Goal: Check status: Check status

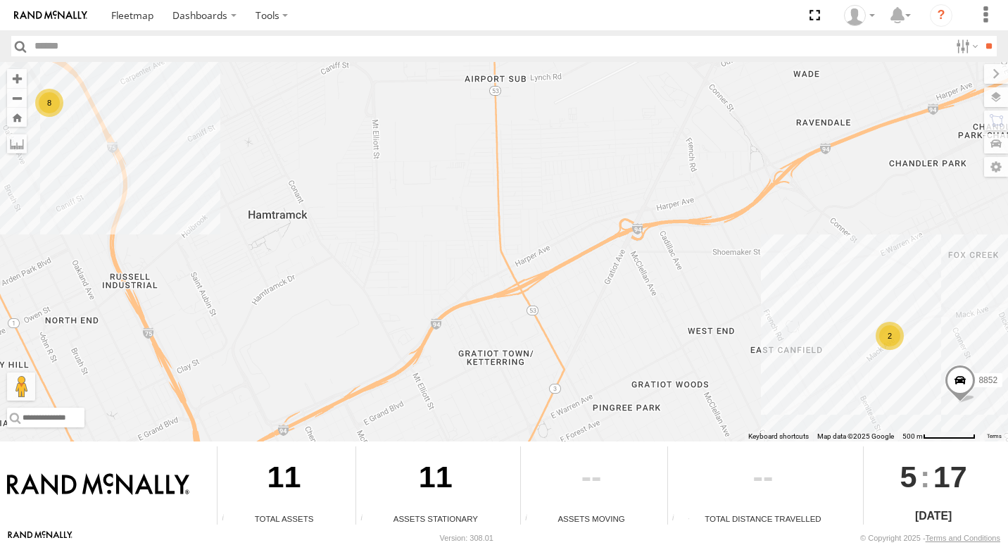
click at [893, 342] on div "2" at bounding box center [890, 336] width 28 height 28
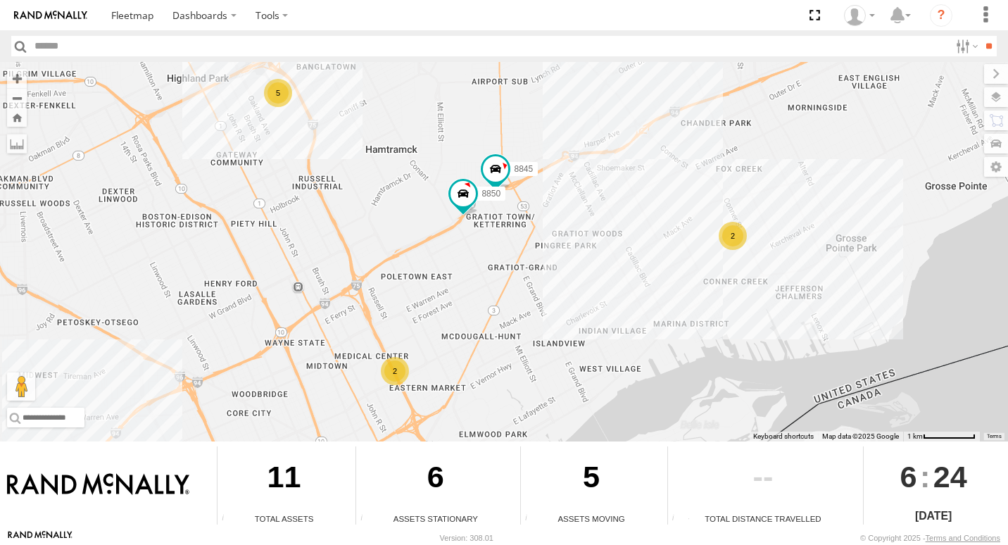
click at [734, 246] on div "2" at bounding box center [733, 236] width 28 height 28
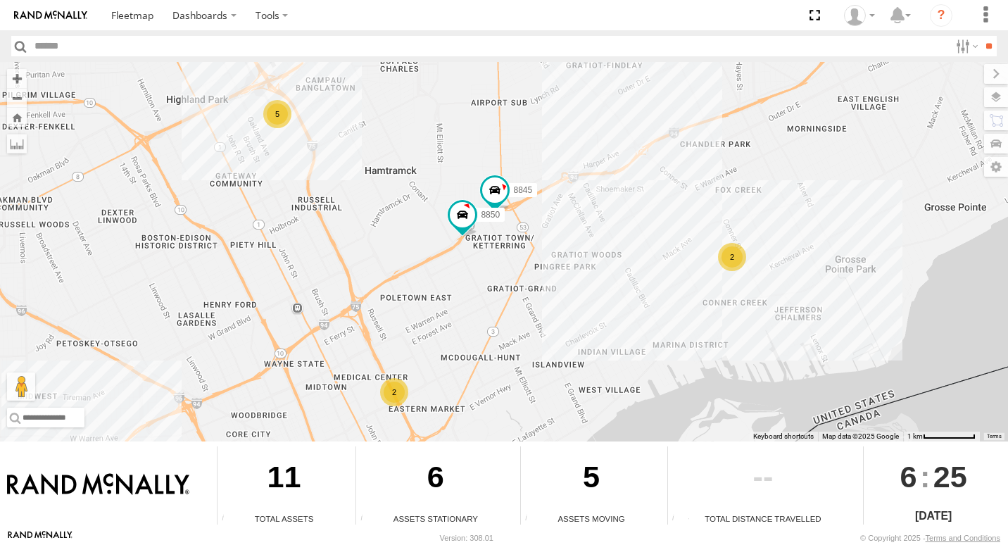
click at [732, 258] on div "2" at bounding box center [732, 257] width 28 height 28
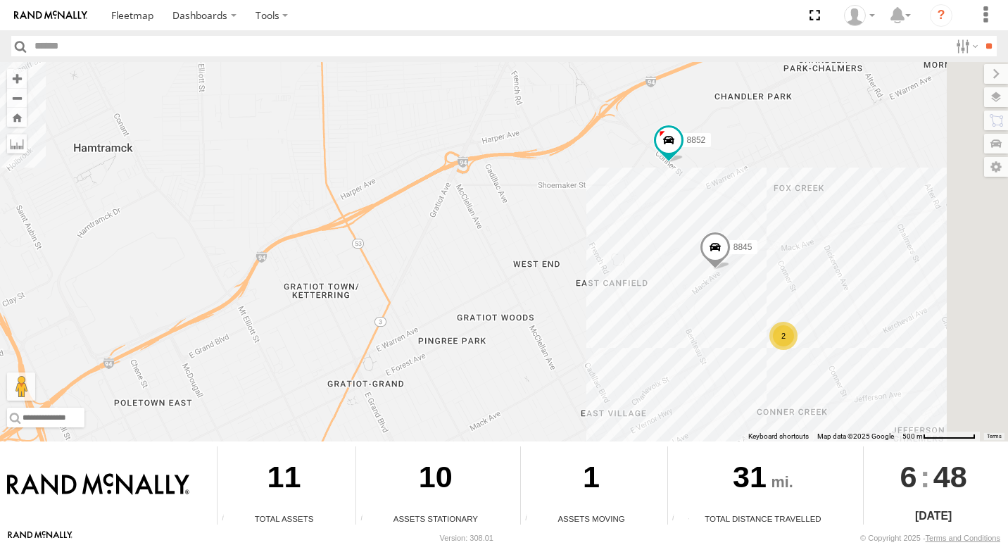
drag, startPoint x: 703, startPoint y: 191, endPoint x: 514, endPoint y: 125, distance: 199.9
click at [515, 121] on div "8845 7 8852 2" at bounding box center [504, 251] width 1008 height 379
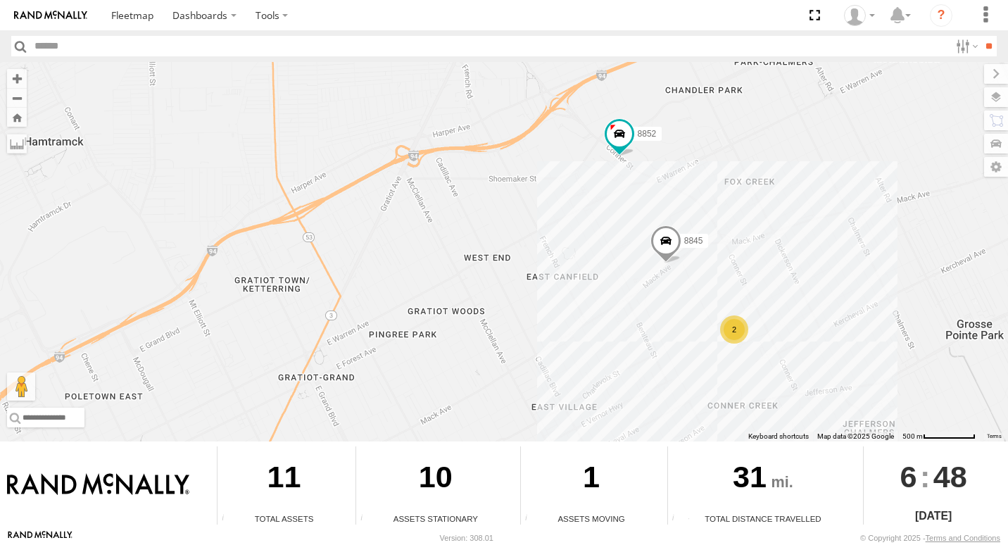
click at [725, 329] on div "2" at bounding box center [734, 329] width 28 height 28
